Goal: Register for event/course

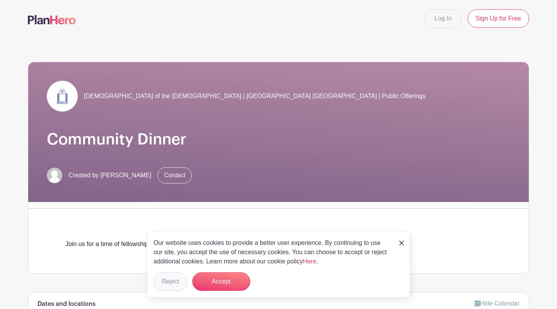
click at [181, 282] on button "Reject" at bounding box center [170, 282] width 34 height 19
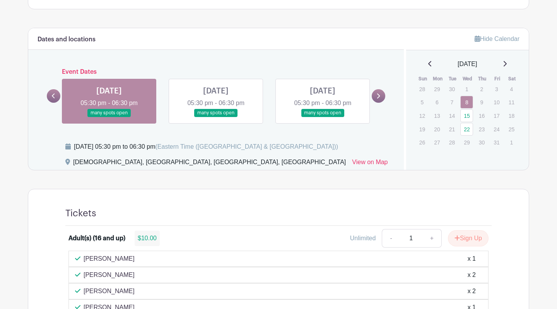
scroll to position [266, 0]
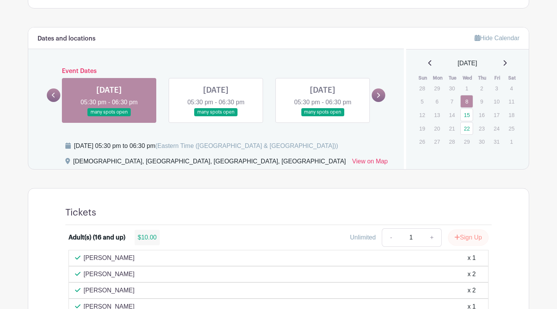
click at [465, 239] on button "Sign Up" at bounding box center [468, 238] width 41 height 16
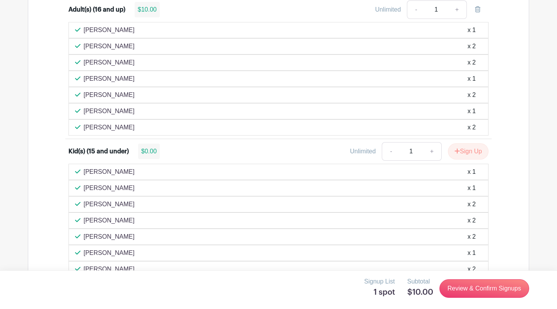
scroll to position [495, 0]
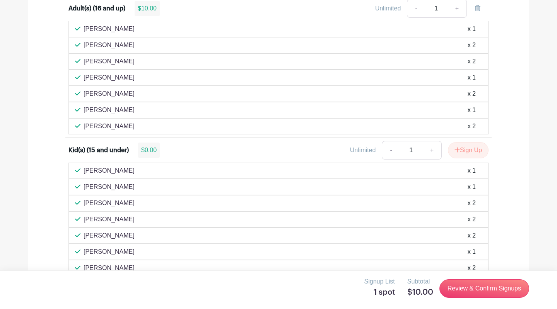
click at [429, 150] on link "+" at bounding box center [431, 150] width 19 height 19
type input "2"
click at [467, 149] on button "Sign Up" at bounding box center [468, 150] width 41 height 16
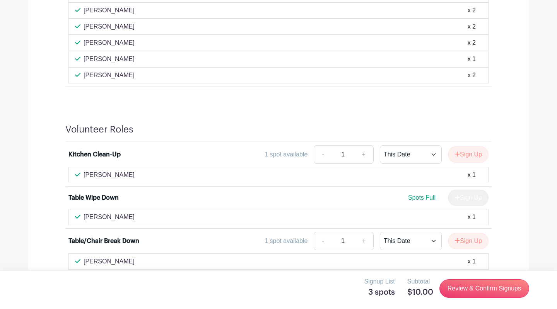
scroll to position [688, 0]
click at [468, 157] on button "Sign Up" at bounding box center [468, 154] width 41 height 16
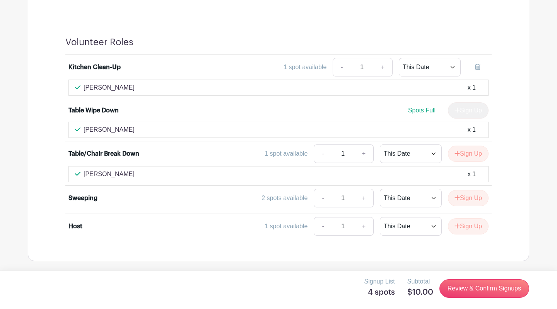
scroll to position [775, 0]
click at [466, 200] on button "Sign Up" at bounding box center [468, 199] width 41 height 16
click at [460, 290] on link "Review & Confirm Signups" at bounding box center [484, 289] width 90 height 19
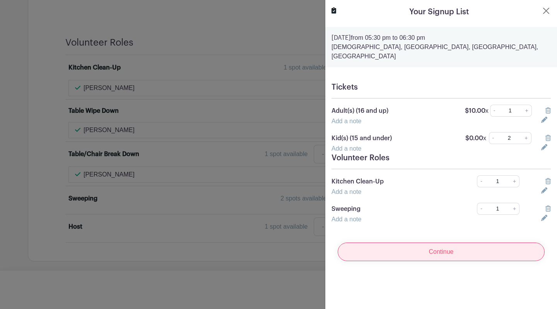
click at [448, 243] on input "Continue" at bounding box center [441, 252] width 207 height 19
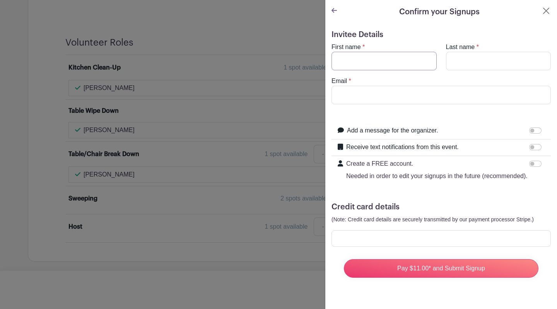
click at [390, 64] on input "First name" at bounding box center [383, 61] width 105 height 19
type input "Mirjam"
type input "[PERSON_NAME]"
click at [366, 94] on input "Email" at bounding box center [440, 95] width 219 height 19
type input "[EMAIL_ADDRESS][DOMAIN_NAME]"
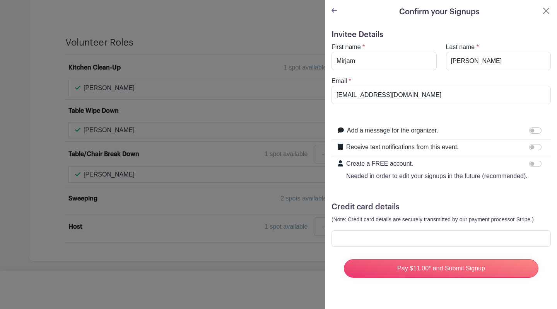
click at [538, 146] on input "Receive text notifications from this event." at bounding box center [535, 147] width 12 height 6
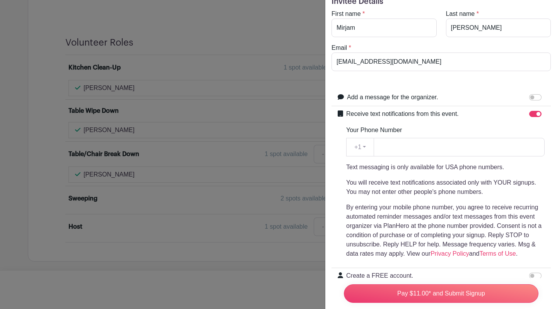
scroll to position [36, 0]
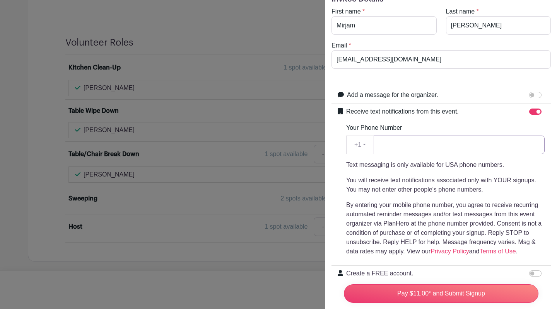
click at [423, 145] on input "Your Phone Number" at bounding box center [458, 145] width 171 height 19
click at [536, 113] on input "Receive text notifications from this event." at bounding box center [535, 112] width 12 height 6
checkbox input "false"
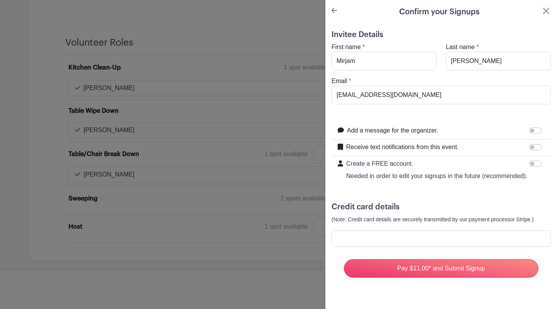
click at [536, 165] on input "Create a FREE account. Needed in order to edit your signups in the future (reco…" at bounding box center [535, 164] width 12 height 6
checkbox input "true"
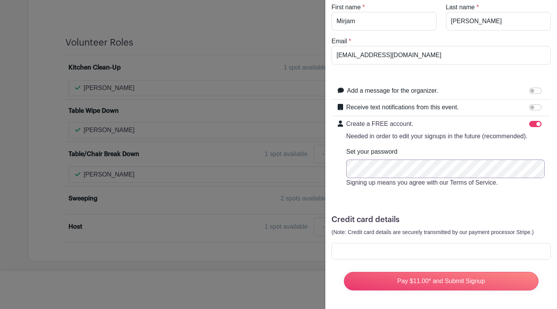
scroll to position [40, 0]
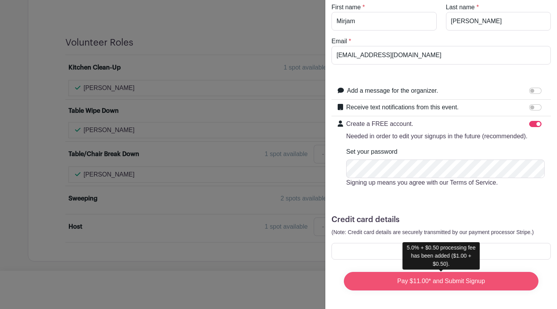
click at [486, 282] on input "Pay $11.00* and Submit Signup" at bounding box center [441, 281] width 194 height 19
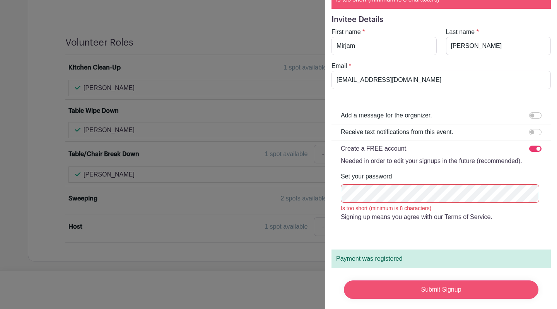
scroll to position [48, 0]
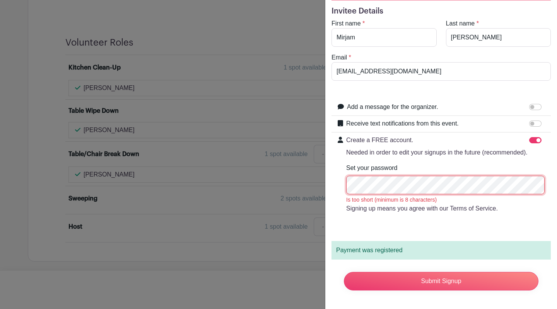
click at [322, 280] on div "Signup List 5 spots Subtotal $10.00 Review & Confirm Signups Confirm your Signu…" at bounding box center [278, 280] width 501 height 0
click at [441, 281] on input "Submit Signup" at bounding box center [441, 281] width 194 height 19
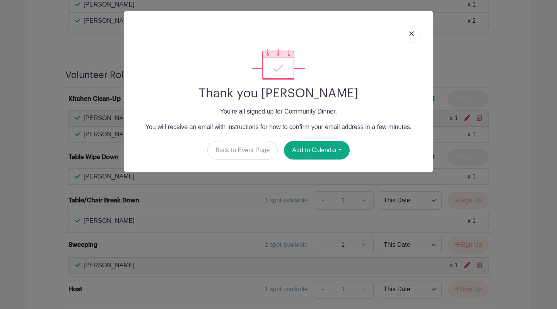
click at [322, 181] on div "Thank you [PERSON_NAME] You're all signed up for Community Dinner. You will rec…" at bounding box center [278, 154] width 557 height 309
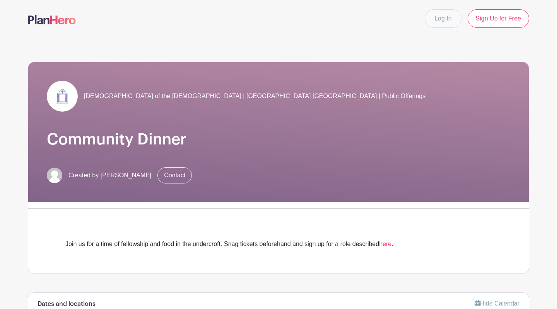
scroll to position [0, 0]
click at [440, 22] on link "Log In" at bounding box center [443, 18] width 36 height 19
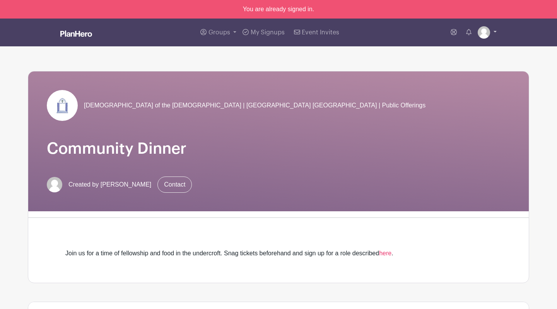
click at [482, 37] on img at bounding box center [484, 32] width 12 height 12
click at [476, 50] on link "My account" at bounding box center [465, 50] width 61 height 12
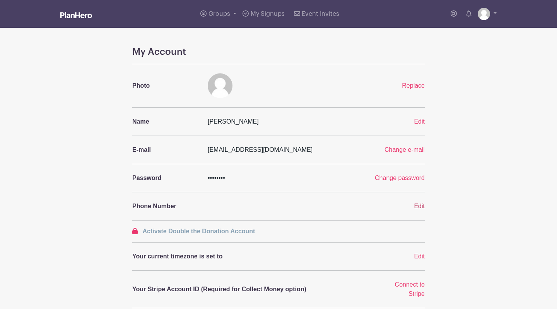
click at [418, 207] on span "Edit" at bounding box center [419, 206] width 11 height 7
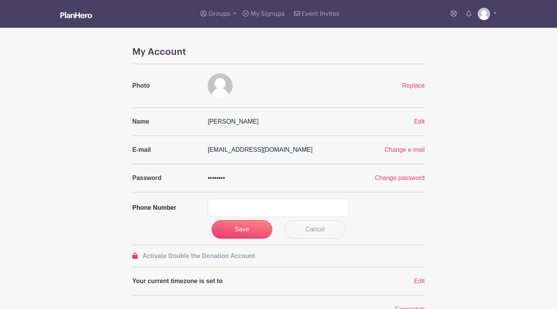
click at [418, 207] on div "Phone number" at bounding box center [279, 208] width 302 height 19
click at [213, 85] on img at bounding box center [220, 85] width 25 height 25
click at [408, 85] on span "Replace" at bounding box center [413, 85] width 23 height 7
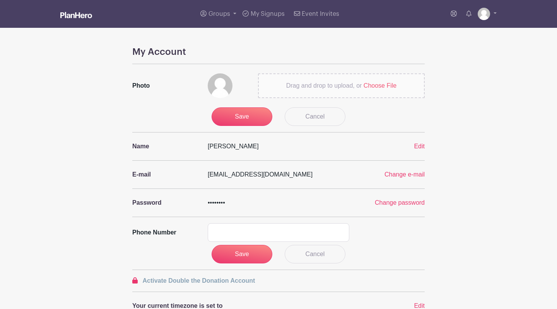
click at [378, 88] on span "Choose File" at bounding box center [379, 85] width 33 height 7
click at [0, 0] on input "Drag and drop to upload, or Choose File" at bounding box center [0, 0] width 0 height 0
click at [234, 115] on input "Save" at bounding box center [241, 116] width 61 height 19
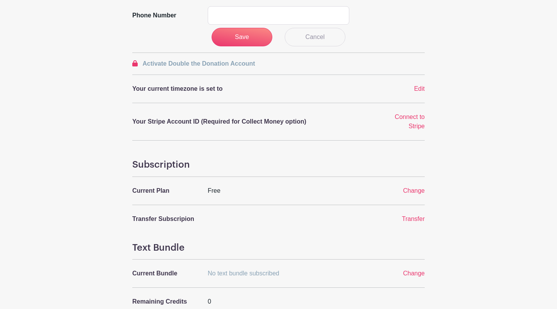
scroll to position [194, 0]
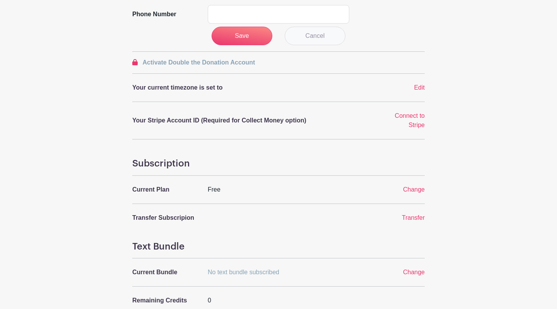
click at [322, 39] on link "Cancel" at bounding box center [315, 36] width 61 height 19
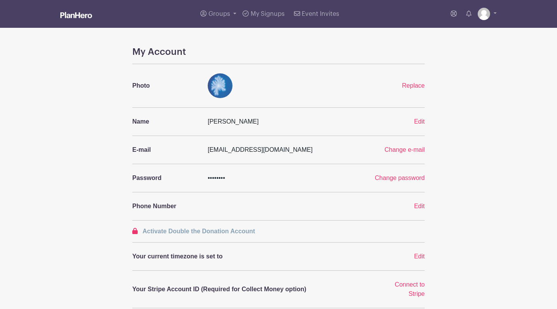
scroll to position [0, 0]
click at [483, 18] on img at bounding box center [484, 14] width 12 height 12
click at [471, 30] on link "My account" at bounding box center [465, 32] width 61 height 12
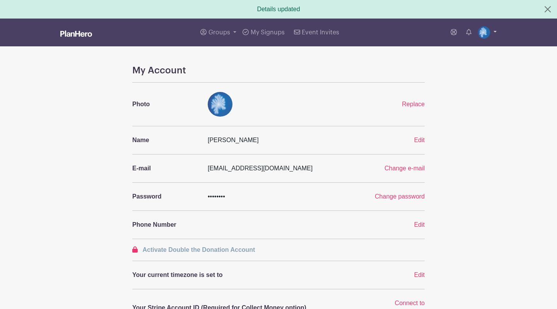
click at [493, 32] on link at bounding box center [487, 32] width 19 height 12
click at [459, 70] on link "Logout" at bounding box center [465, 69] width 61 height 12
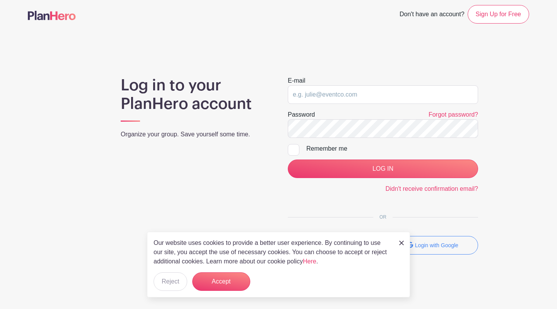
scroll to position [4, 0]
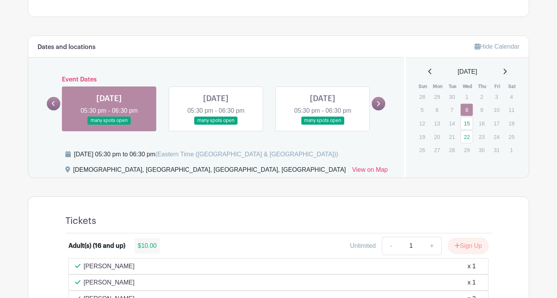
scroll to position [258, 0]
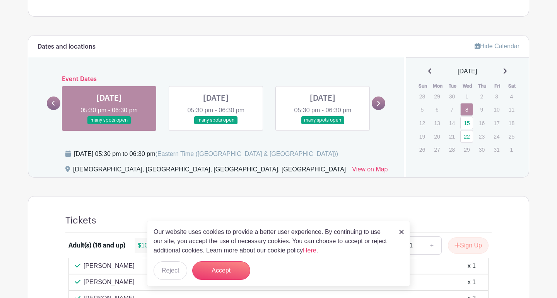
click at [216, 124] on link at bounding box center [216, 124] width 0 height 0
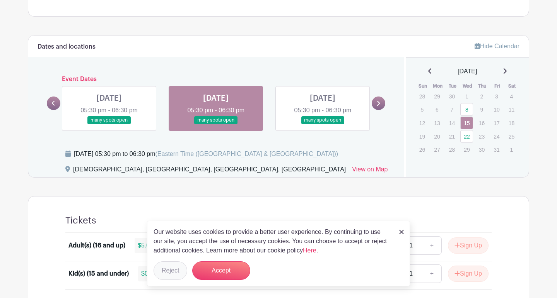
click at [172, 276] on button "Reject" at bounding box center [170, 271] width 34 height 19
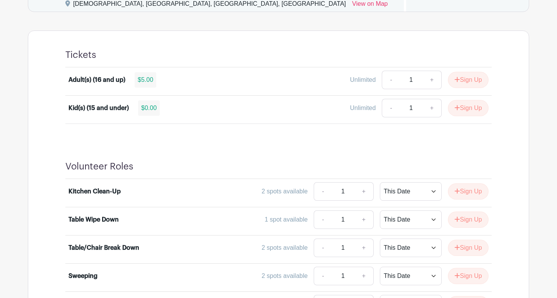
scroll to position [425, 0]
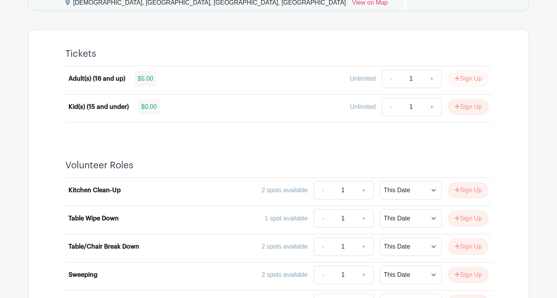
click at [466, 77] on button "Sign Up" at bounding box center [468, 79] width 41 height 16
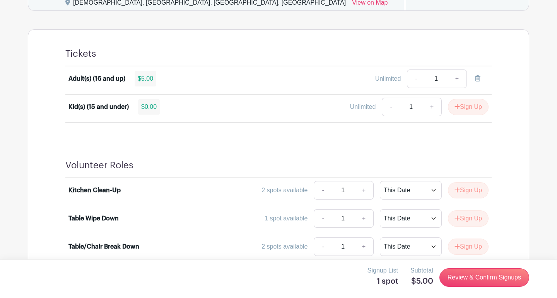
click at [431, 106] on link "+" at bounding box center [431, 107] width 19 height 19
type input "2"
click at [462, 110] on button "Sign Up" at bounding box center [468, 107] width 41 height 16
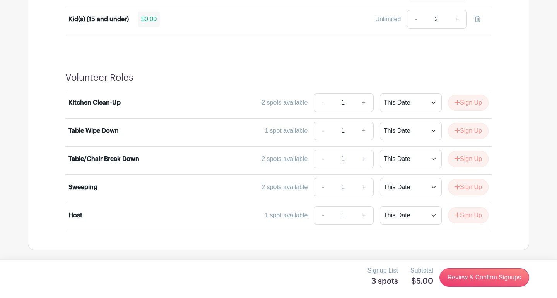
scroll to position [512, 0]
click at [466, 104] on button "Sign Up" at bounding box center [468, 103] width 41 height 16
click at [465, 186] on button "Sign Up" at bounding box center [468, 188] width 41 height 16
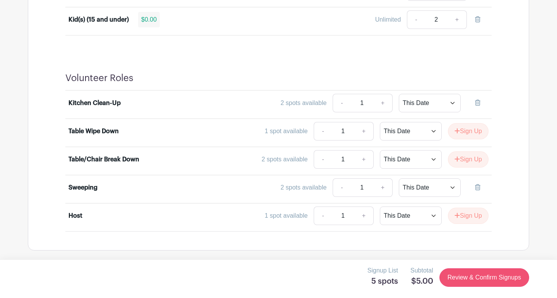
click at [472, 280] on link "Review & Confirm Signups" at bounding box center [484, 278] width 90 height 19
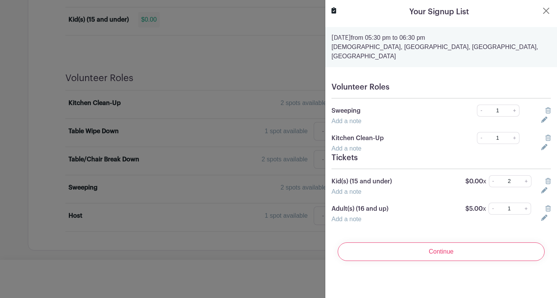
click at [264, 3] on div at bounding box center [278, 149] width 557 height 298
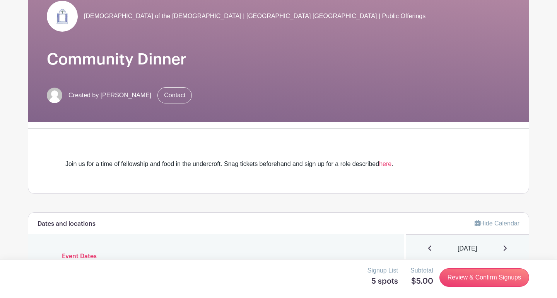
scroll to position [80, 0]
click at [161, 96] on link "Contact" at bounding box center [174, 95] width 34 height 16
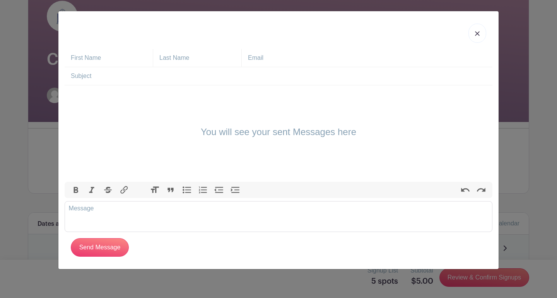
click at [119, 56] on input "text" at bounding box center [112, 58] width 82 height 18
click at [477, 34] on img at bounding box center [477, 33] width 5 height 5
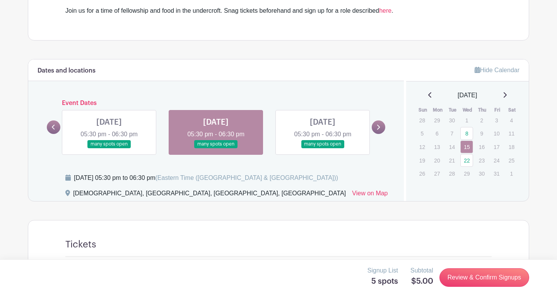
scroll to position [275, 0]
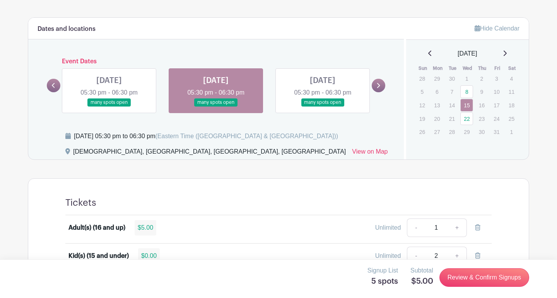
click at [322, 107] on link at bounding box center [322, 107] width 0 height 0
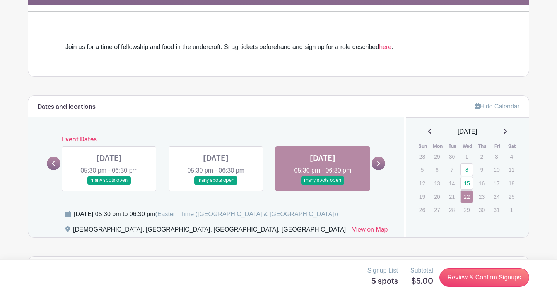
scroll to position [198, 0]
